Goal: Task Accomplishment & Management: Manage account settings

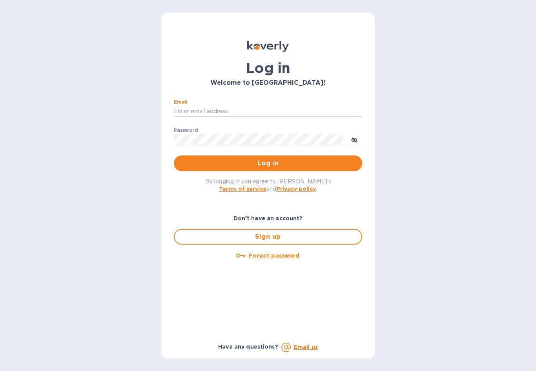
type input "[EMAIL_ADDRESS][DOMAIN_NAME]"
click at [268, 163] on button "Log in" at bounding box center [268, 163] width 188 height 16
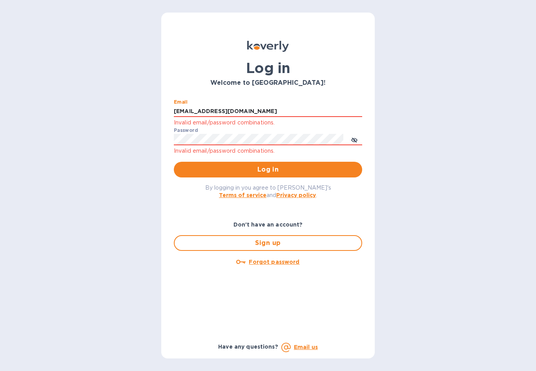
click at [356, 139] on icon "toggle password visibility" at bounding box center [354, 140] width 6 height 4
click at [269, 167] on span "Log in" at bounding box center [268, 169] width 176 height 9
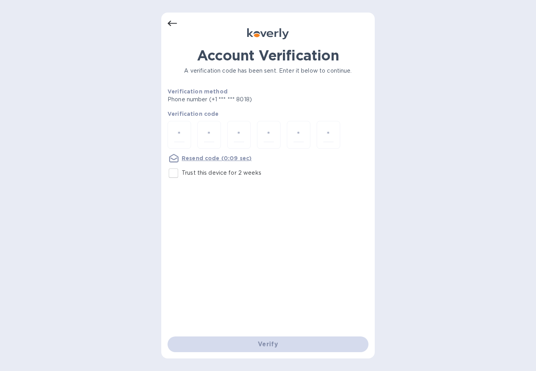
click at [179, 131] on input "number" at bounding box center [179, 135] width 10 height 15
type input "2"
type input "9"
type input "1"
type input "0"
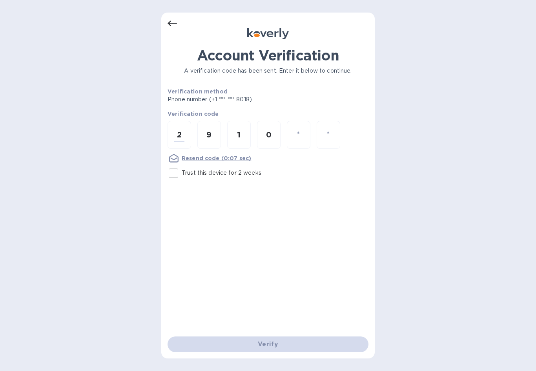
type input "3"
type input "8"
